Goal: Download file/media

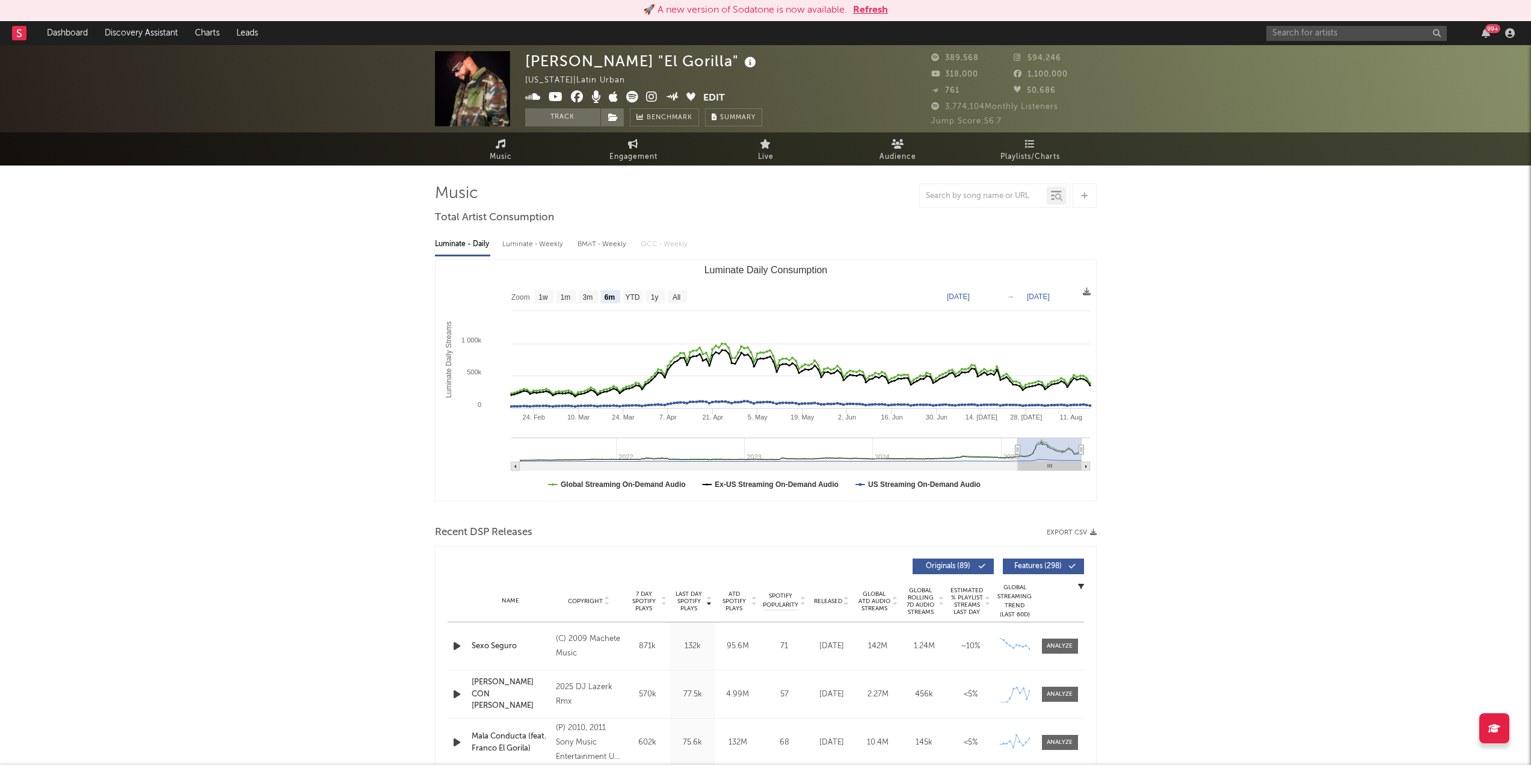
select select "6m"
click at [1384, 31] on input "text" at bounding box center [1356, 33] width 180 height 15
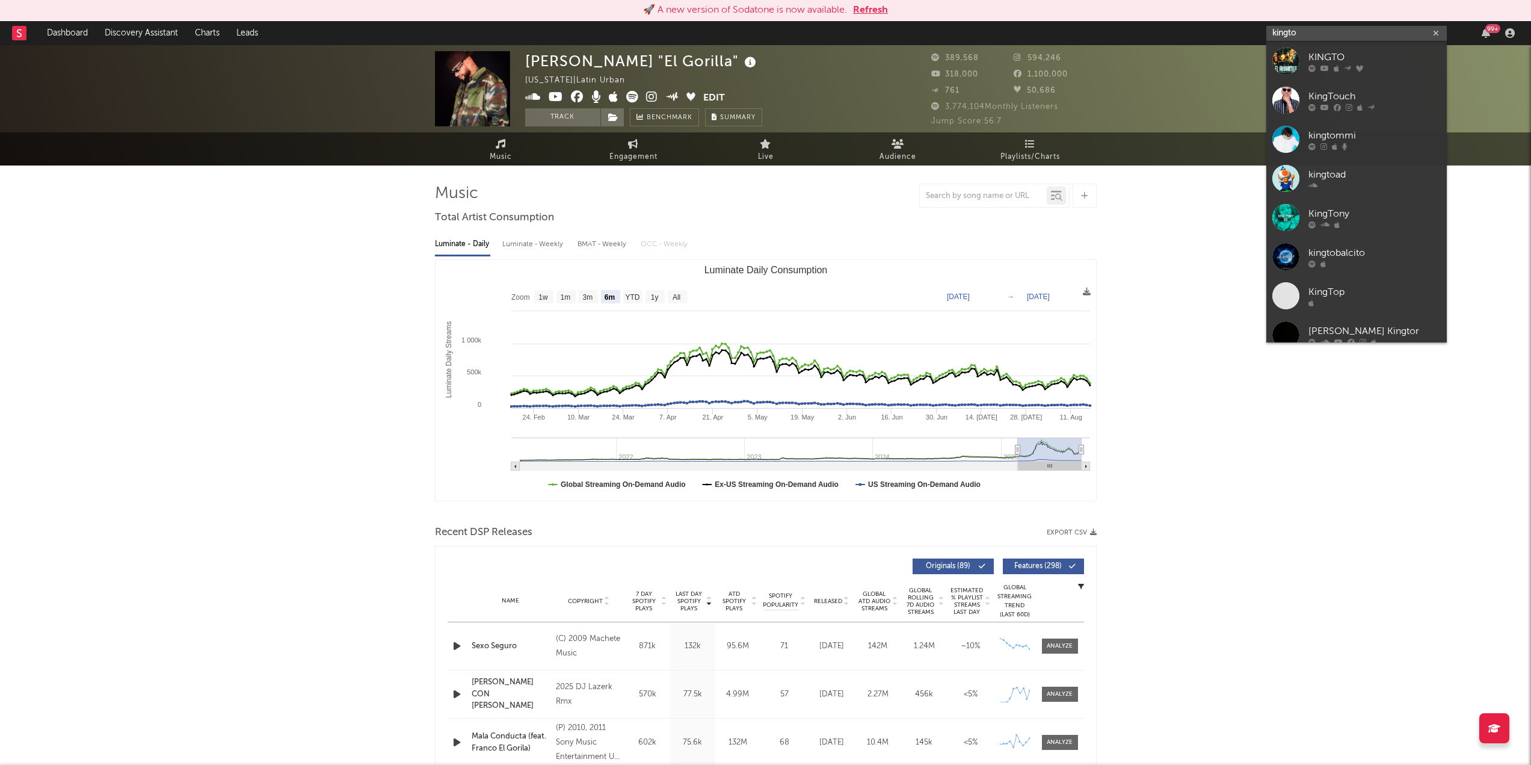
type input "kingto"
click at [1287, 58] on div at bounding box center [1285, 61] width 27 height 27
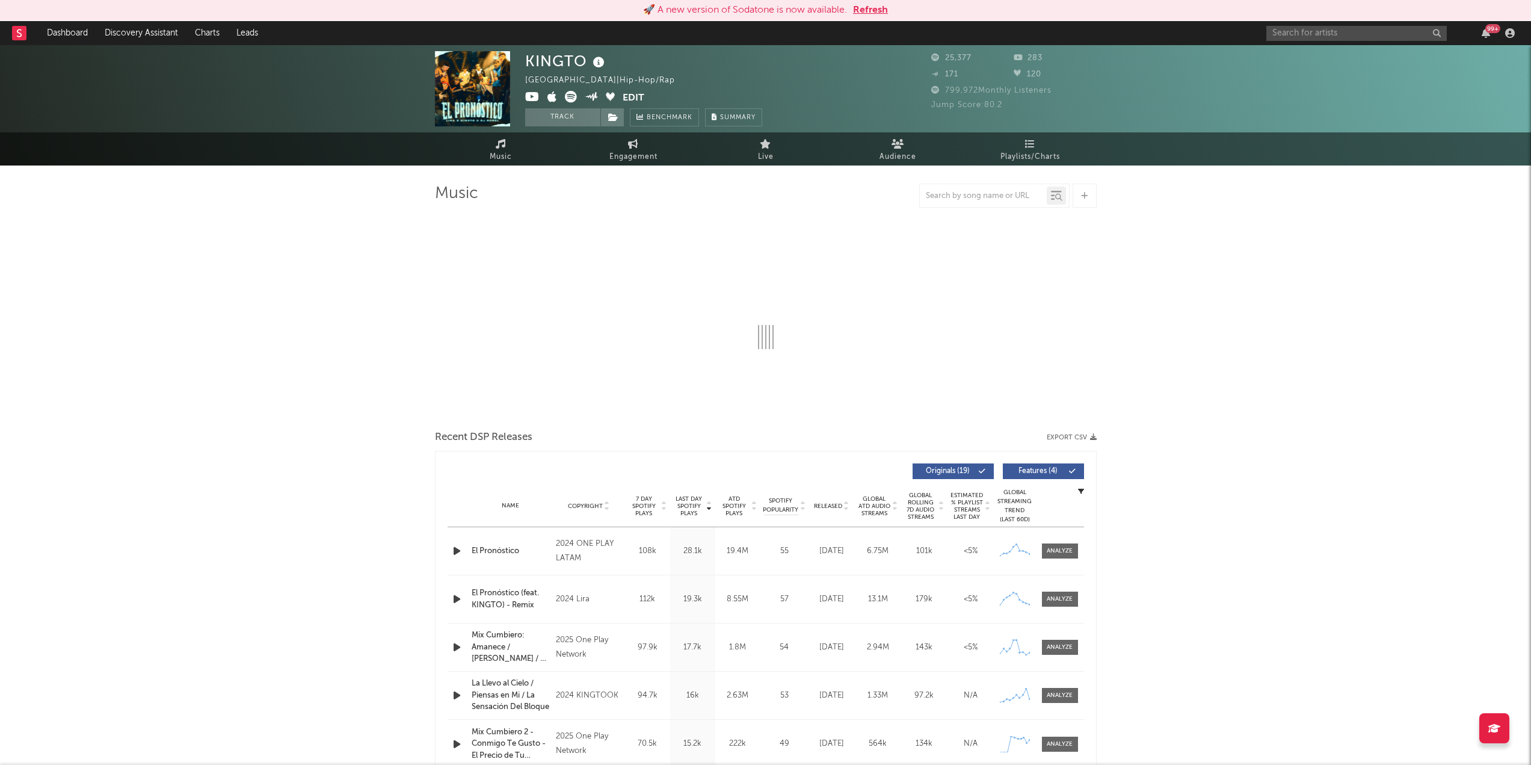
select select "6m"
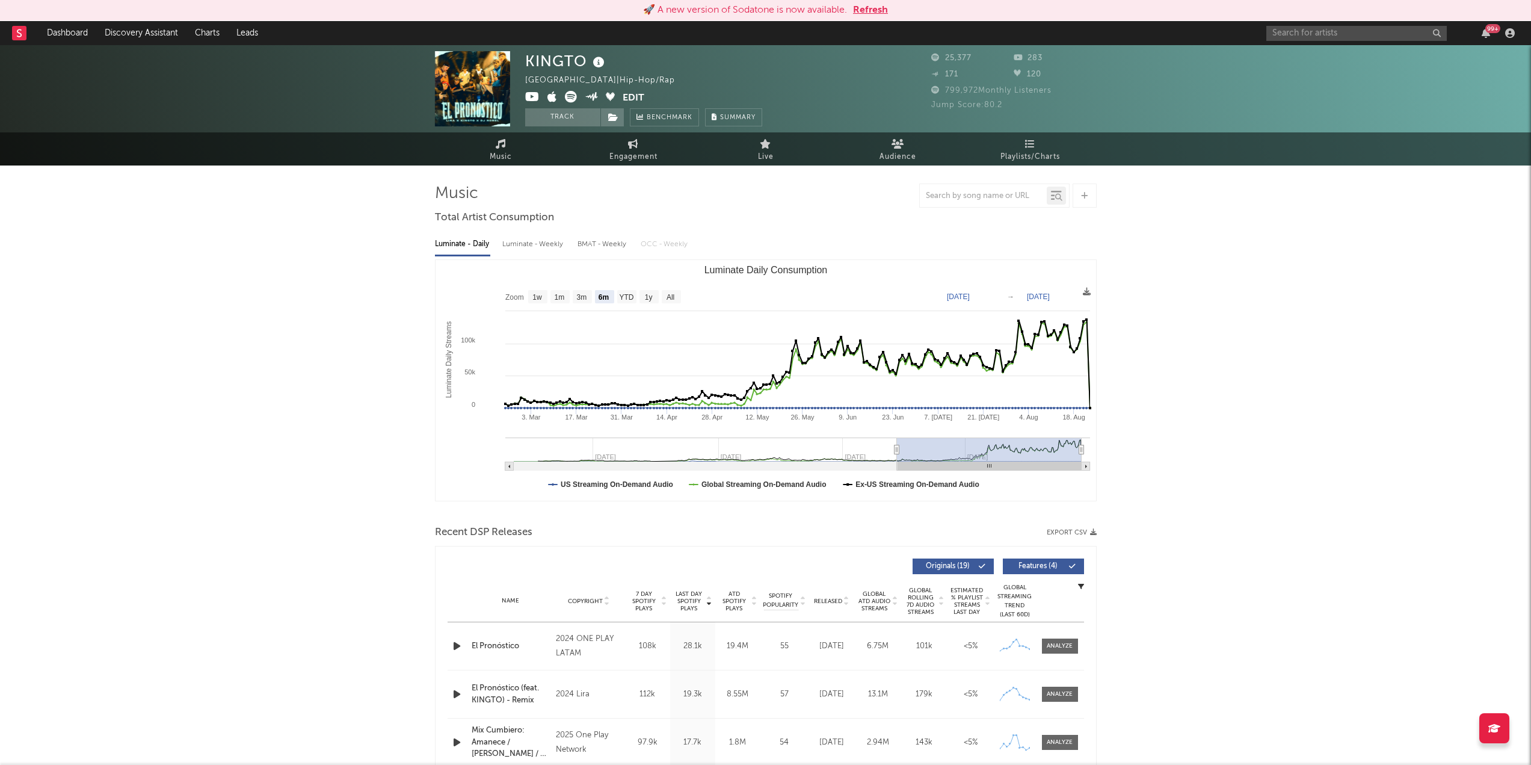
click at [1093, 534] on icon "button" at bounding box center [1093, 532] width 7 height 7
